Goal: Task Accomplishment & Management: Use online tool/utility

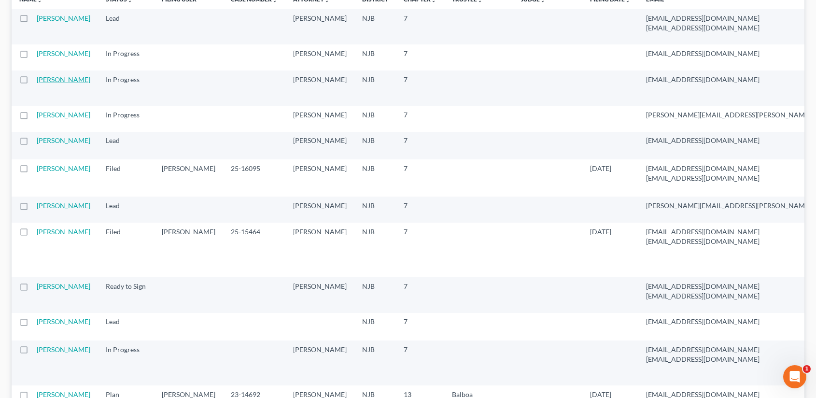
click at [61, 84] on link "[PERSON_NAME]" at bounding box center [64, 79] width 54 height 8
select select "1"
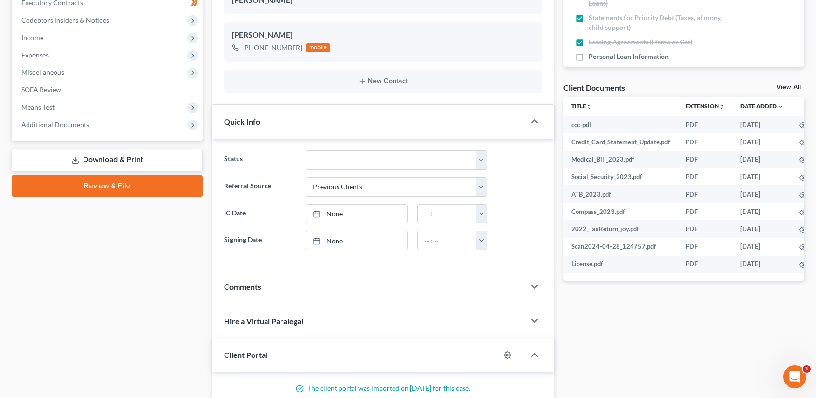
scroll to position [271, 0]
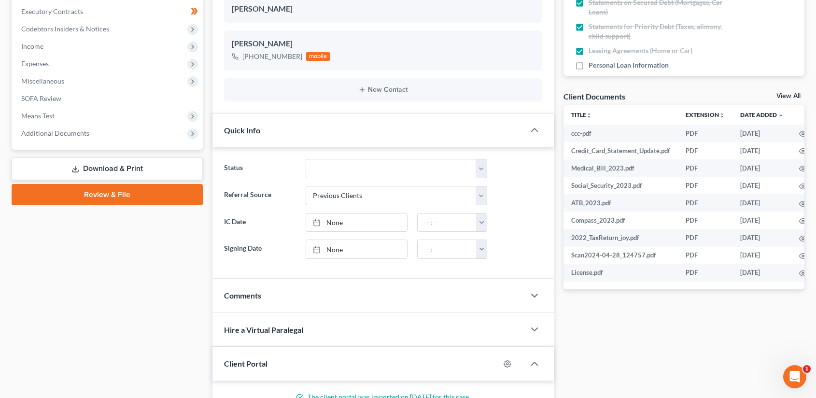
click at [137, 165] on link "Download & Print" at bounding box center [107, 168] width 191 height 23
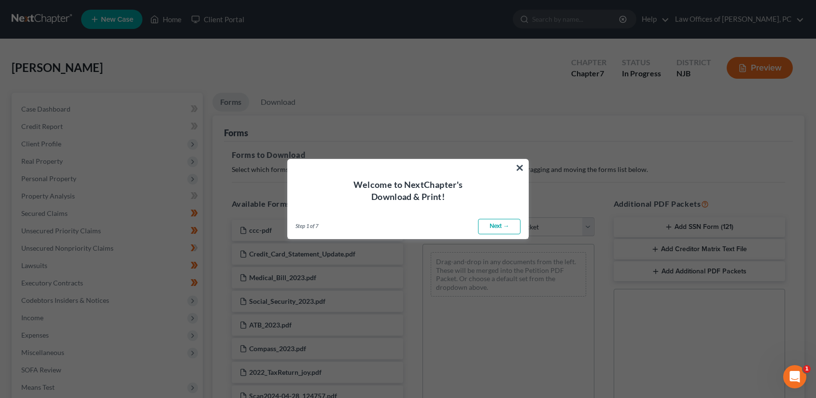
click at [500, 227] on link "Next →" at bounding box center [499, 226] width 42 height 15
select select "0"
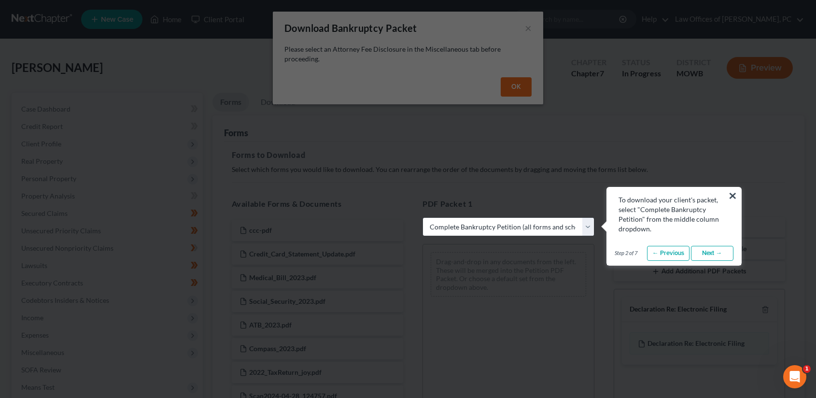
click at [706, 253] on link "Next →" at bounding box center [712, 253] width 42 height 15
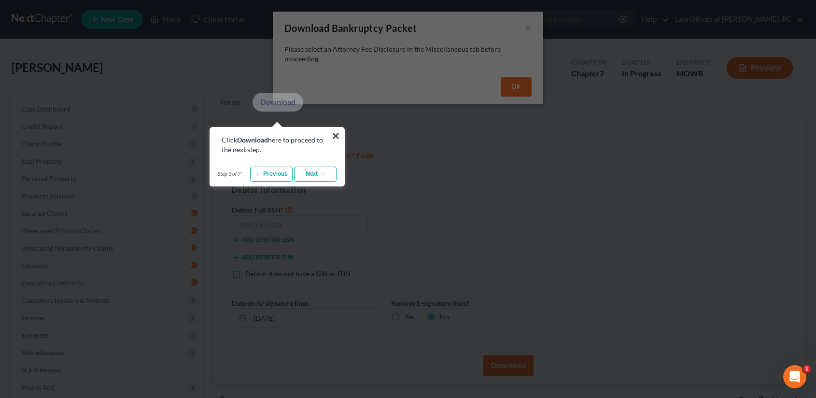
click at [316, 177] on link "Next →" at bounding box center [315, 174] width 42 height 15
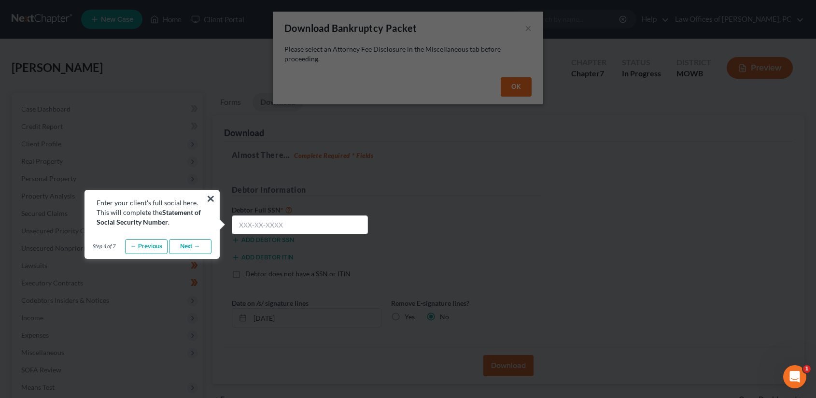
click at [188, 248] on link "Next →" at bounding box center [190, 246] width 42 height 15
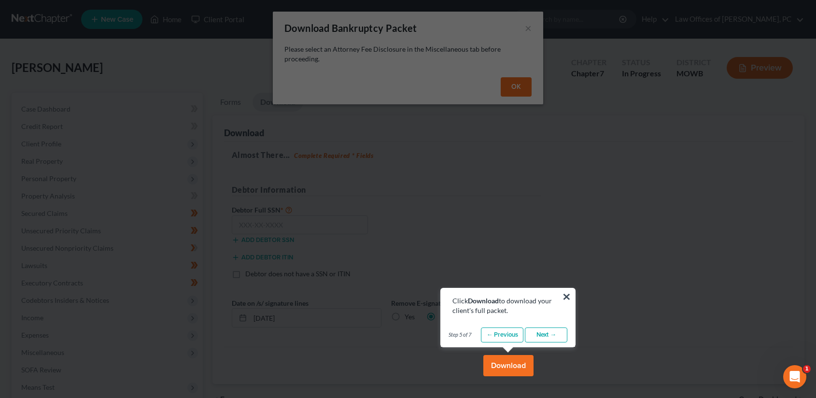
click at [554, 340] on link "Next →" at bounding box center [546, 334] width 42 height 15
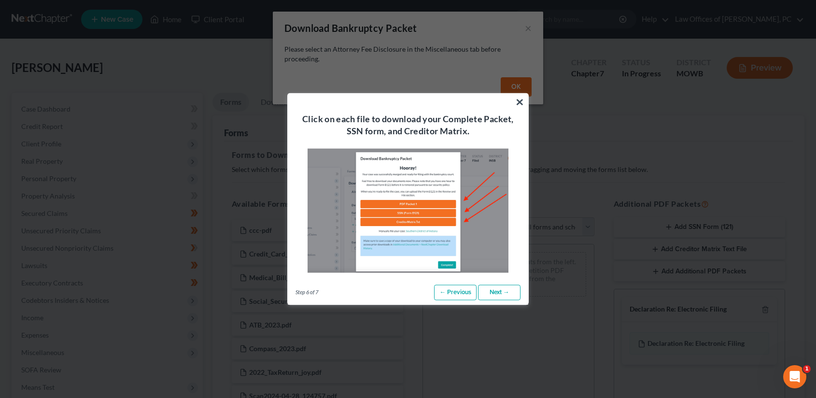
click at [506, 299] on link "Next →" at bounding box center [499, 292] width 42 height 15
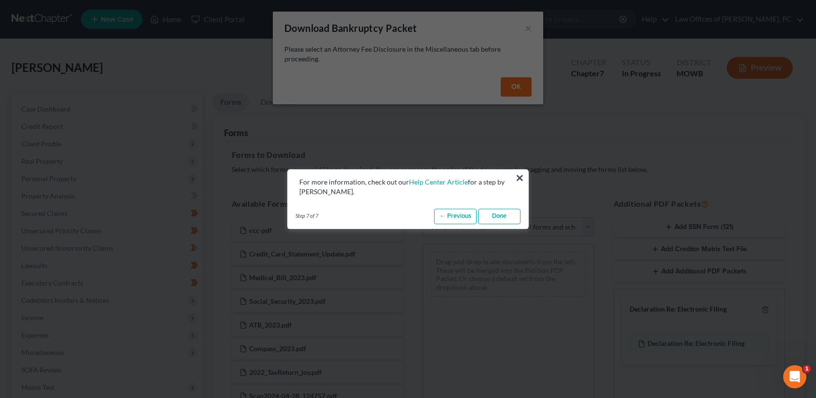
click at [510, 223] on link "Done" at bounding box center [499, 216] width 42 height 15
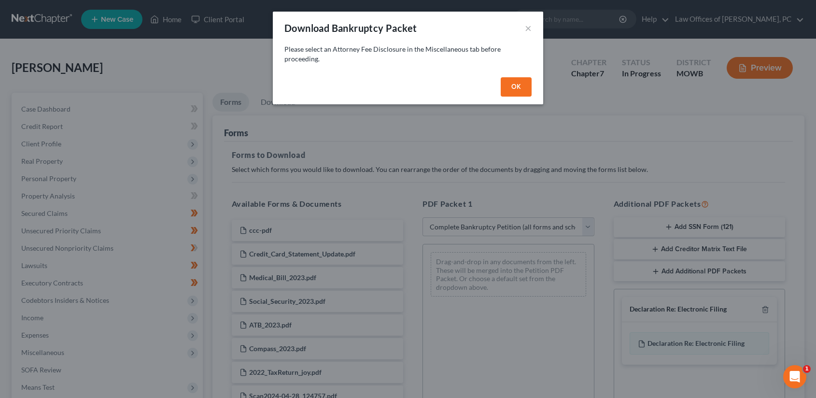
click at [509, 90] on button "OK" at bounding box center [516, 86] width 31 height 19
select select
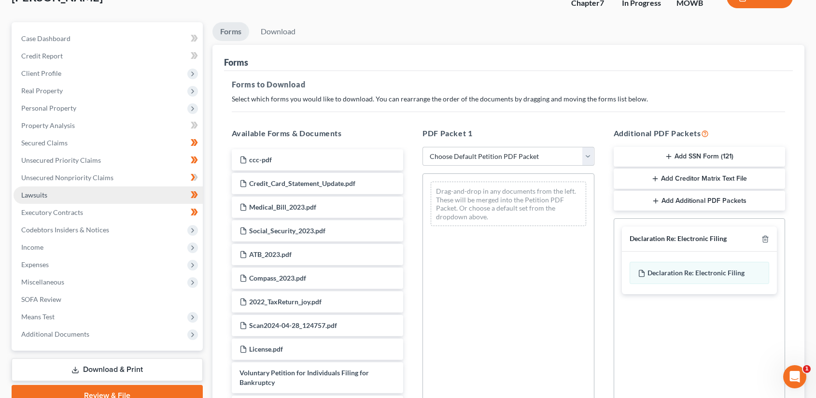
scroll to position [77, 0]
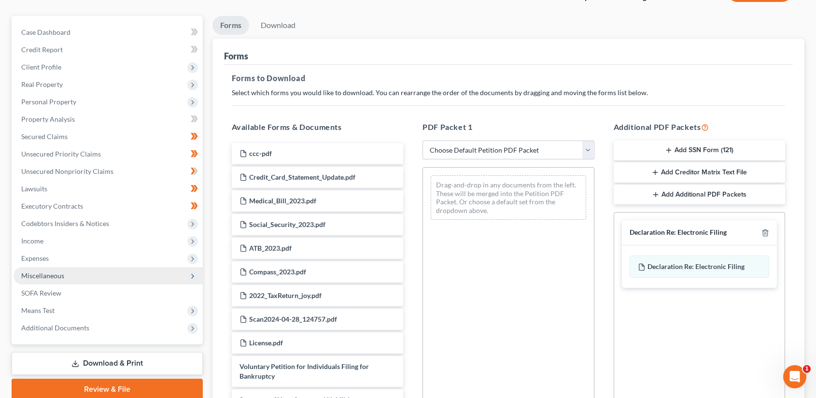
click at [189, 277] on icon at bounding box center [193, 276] width 8 height 8
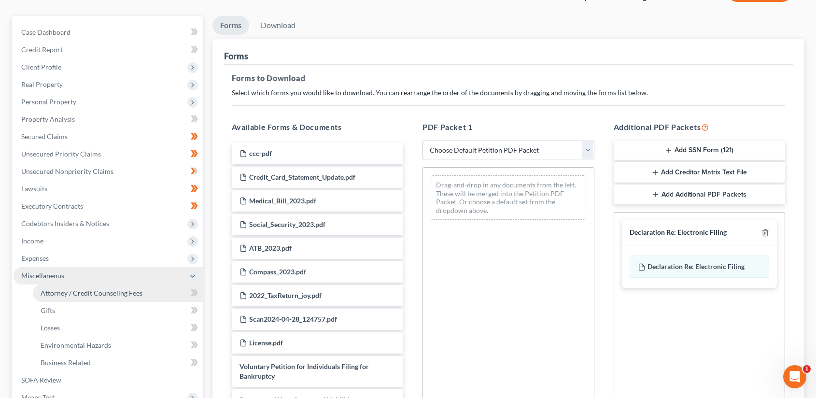
click at [124, 291] on span "Attorney / Credit Counseling Fees" at bounding box center [92, 293] width 102 height 8
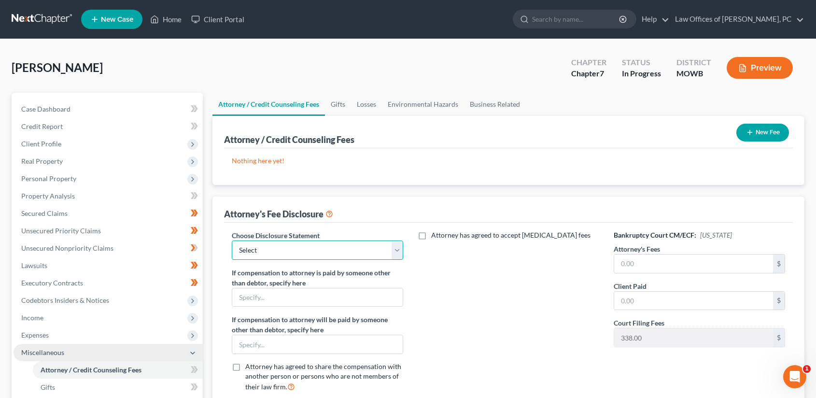
select select "1"
click at [636, 267] on input "text" at bounding box center [693, 263] width 159 height 18
type input "1,500"
click at [637, 297] on input "text" at bounding box center [693, 301] width 159 height 18
type input "1,500"
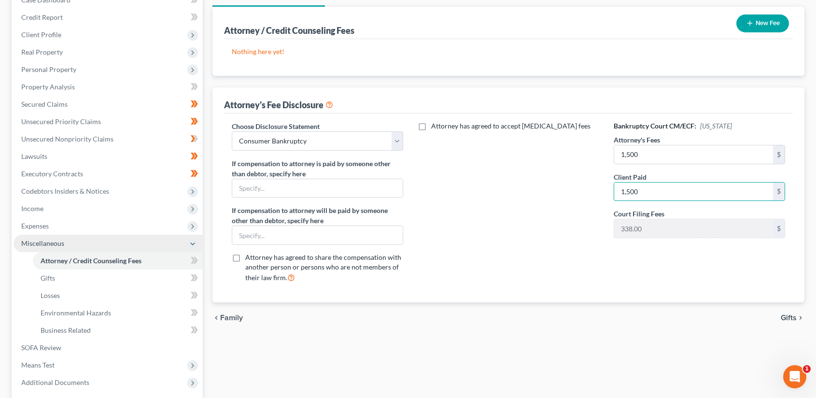
scroll to position [110, 0]
click at [792, 319] on span "Gifts" at bounding box center [789, 317] width 16 height 8
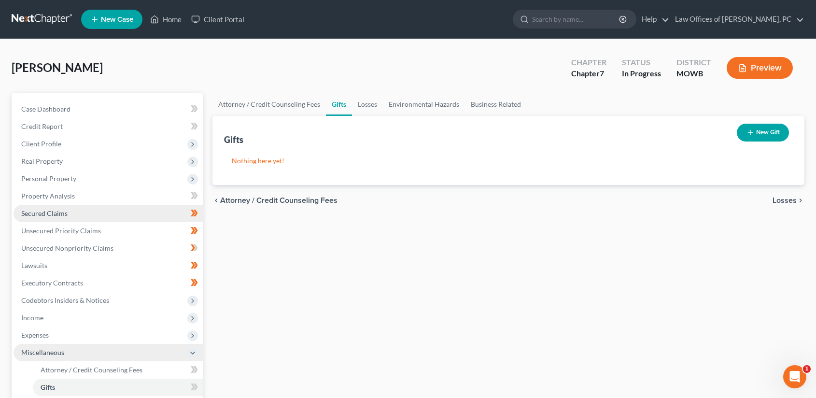
click at [103, 215] on link "Secured Claims" at bounding box center [108, 213] width 189 height 17
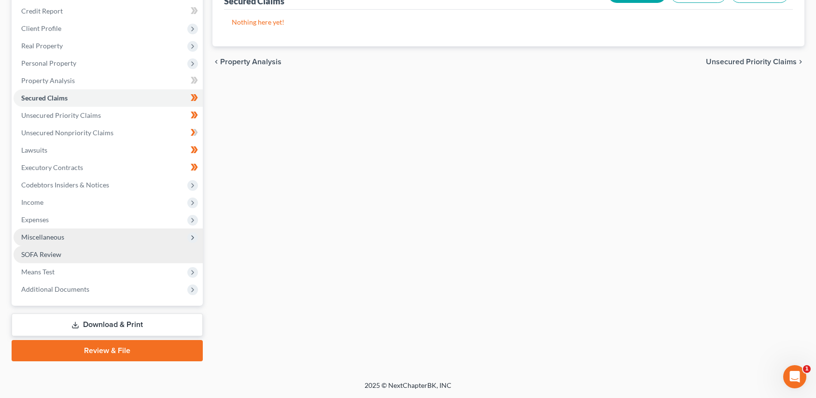
scroll to position [115, 0]
click at [157, 319] on link "Download & Print" at bounding box center [107, 324] width 191 height 23
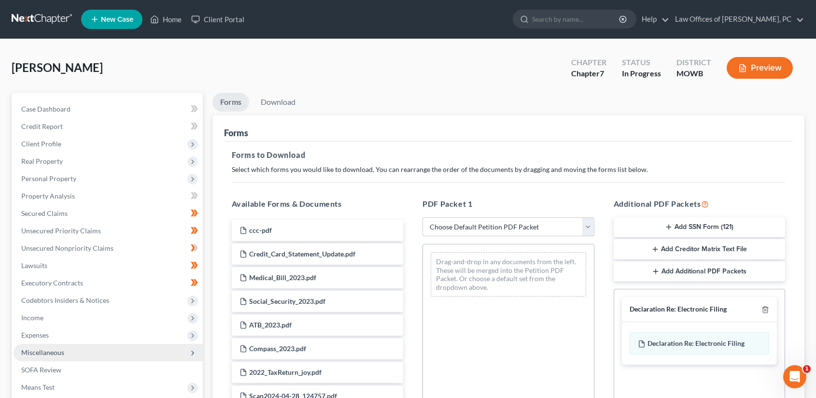
select select "4"
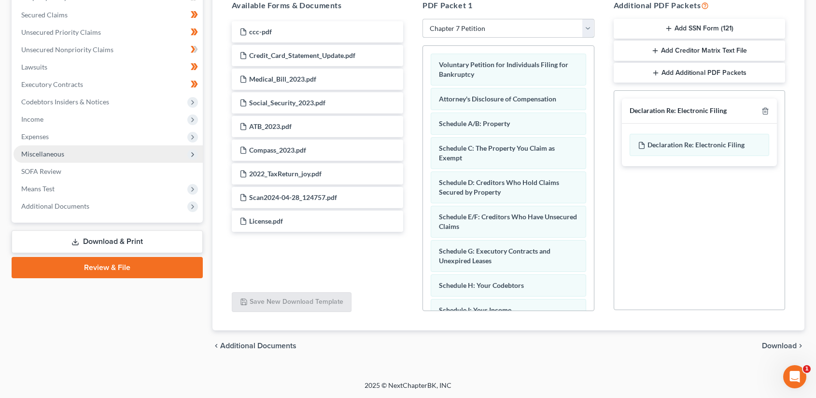
scroll to position [198, 0]
click at [776, 344] on span "Download" at bounding box center [779, 346] width 35 height 8
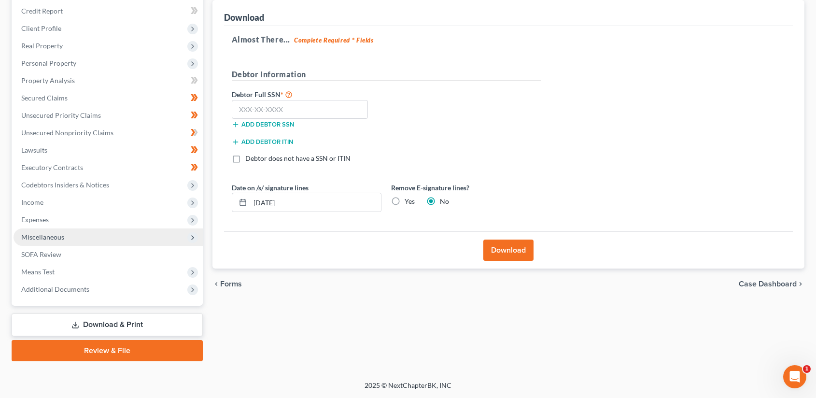
scroll to position [115, 0]
click at [405, 200] on label "Yes" at bounding box center [410, 201] width 10 height 10
click at [408, 200] on input "Yes" at bounding box center [411, 199] width 6 height 6
radio input "true"
radio input "false"
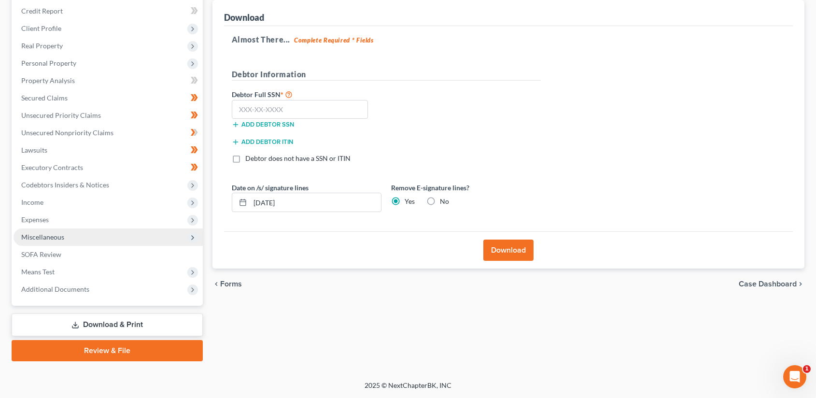
click at [510, 248] on button "Download" at bounding box center [508, 249] width 50 height 21
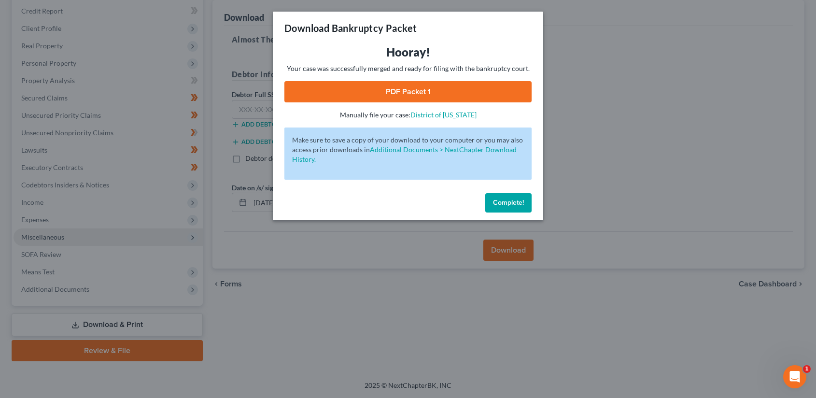
click at [401, 95] on link "PDF Packet 1" at bounding box center [407, 91] width 247 height 21
